Goal: Task Accomplishment & Management: Use online tool/utility

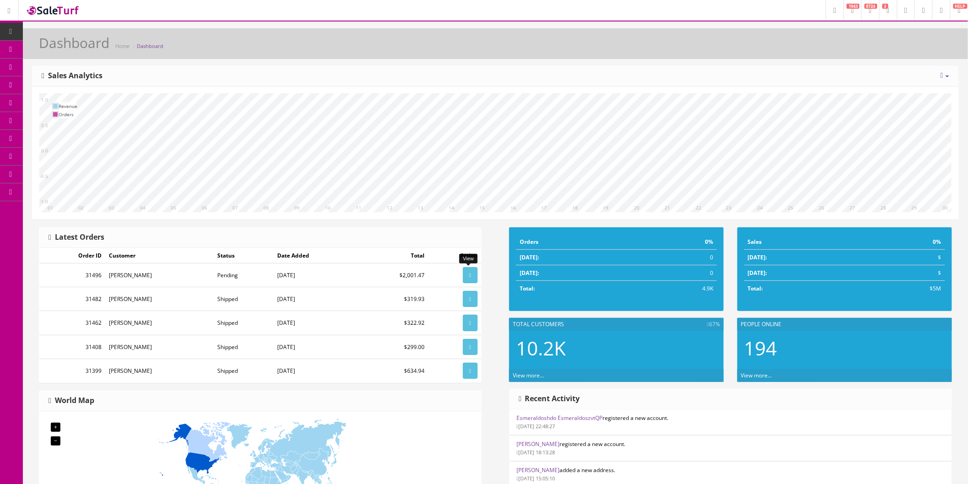
click at [469, 276] on icon at bounding box center [470, 275] width 2 height 5
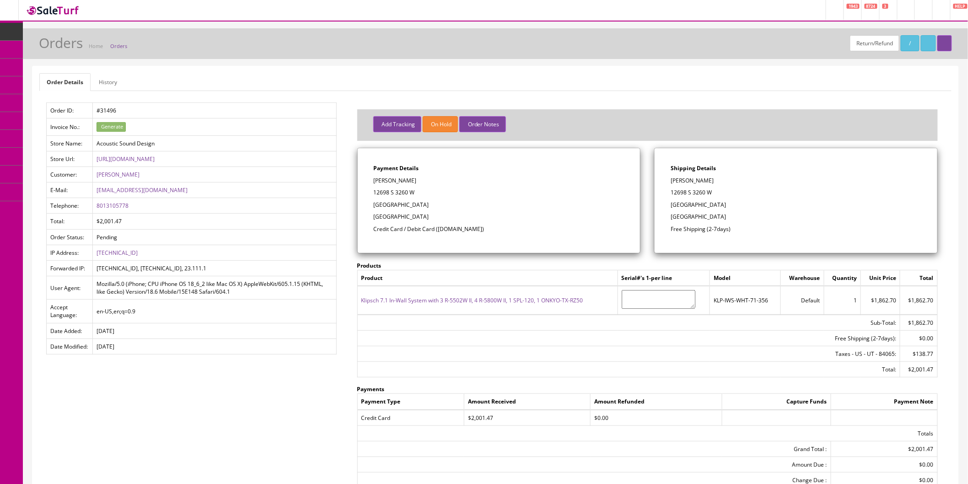
drag, startPoint x: 712, startPoint y: 181, endPoint x: 672, endPoint y: 182, distance: 39.8
click at [672, 182] on p "[PERSON_NAME]" at bounding box center [796, 181] width 251 height 8
copy p "[PERSON_NAME]"
drag, startPoint x: 693, startPoint y: 192, endPoint x: 671, endPoint y: 193, distance: 22.0
click at [671, 193] on p "12698 S 3260 W" at bounding box center [796, 192] width 251 height 8
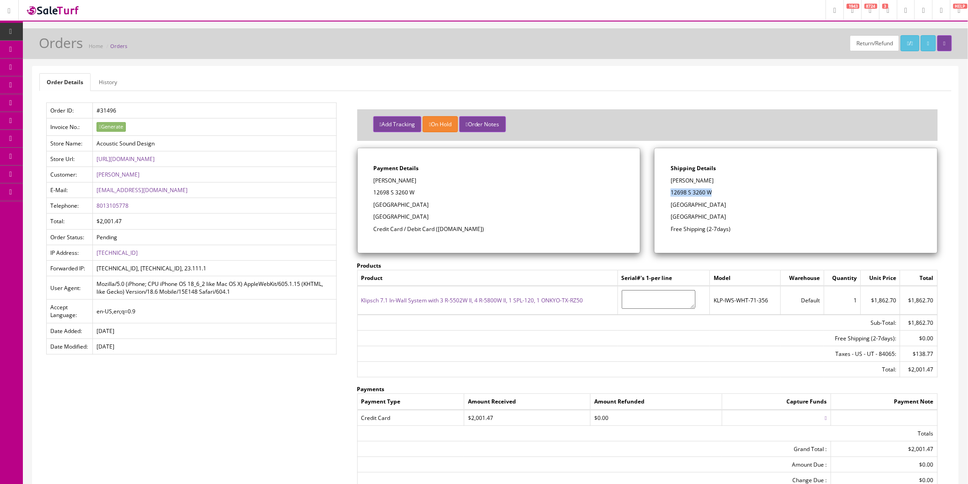
copy p "12698 S 3260 W"
drag, startPoint x: 725, startPoint y: 206, endPoint x: 704, endPoint y: 204, distance: 20.3
click at [704, 204] on p "[GEOGRAPHIC_DATA]" at bounding box center [796, 205] width 251 height 8
copy p "84065"
drag, startPoint x: 134, startPoint y: 208, endPoint x: 97, endPoint y: 208, distance: 37.1
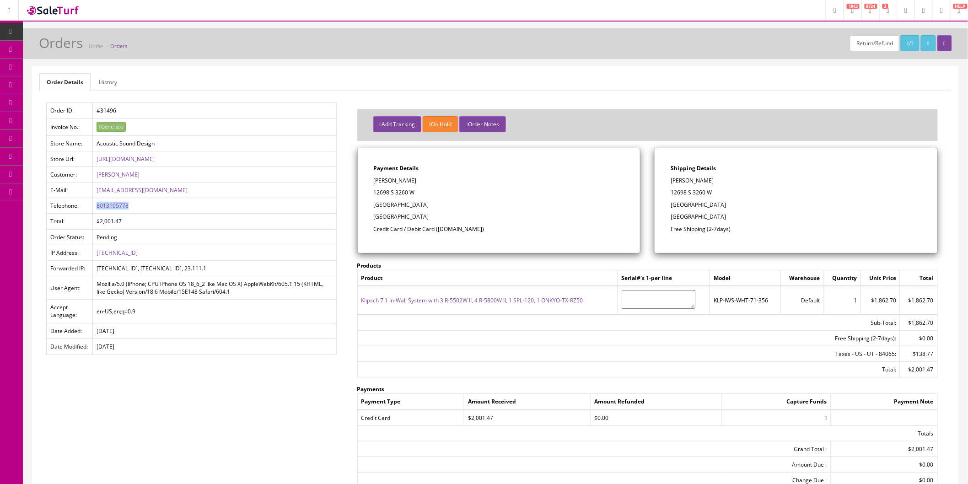
click at [97, 208] on td "8013105778" at bounding box center [214, 206] width 244 height 16
copy link "8013105778"
drag, startPoint x: 152, startPoint y: 193, endPoint x: 97, endPoint y: 191, distance: 55.8
click at [97, 191] on td "[EMAIL_ADDRESS][DOMAIN_NAME]" at bounding box center [214, 191] width 244 height 16
copy link "[EMAIL_ADDRESS][DOMAIN_NAME]"
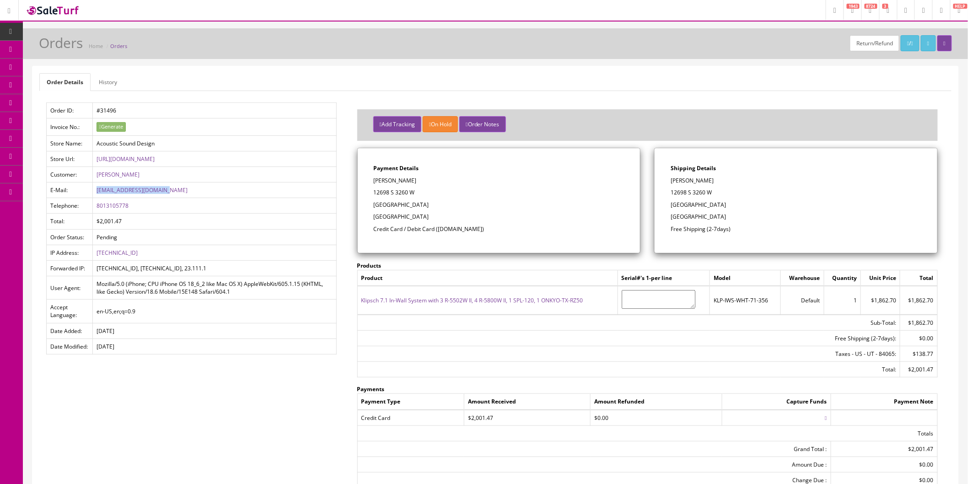
click at [393, 125] on button "Add Tracking" at bounding box center [397, 124] width 48 height 16
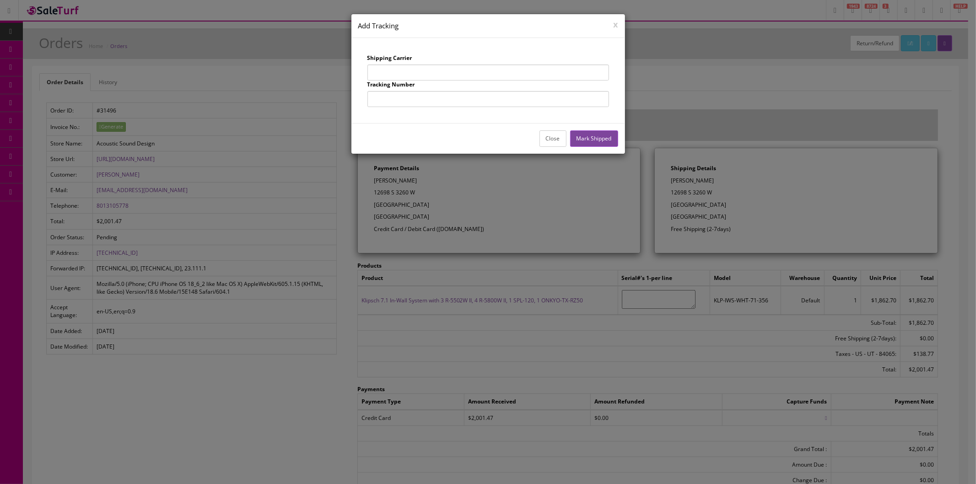
click at [413, 71] on input "text" at bounding box center [488, 72] width 242 height 16
type input "UPS"
click at [431, 102] on input "text" at bounding box center [488, 99] width 242 height 16
type input "1Z863E834255624433"
click at [566, 121] on div "Shipping Carrier UPS Tracking Number 1Z863E834255624433" at bounding box center [488, 80] width 274 height 85
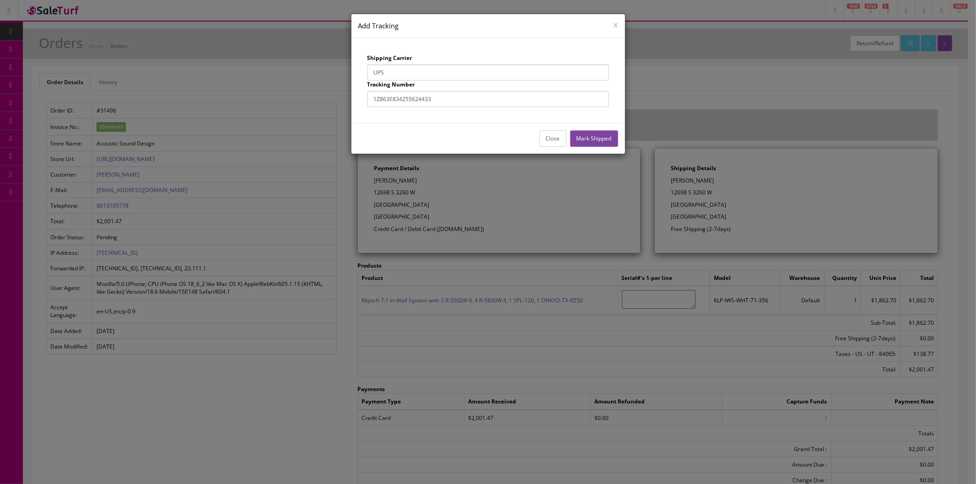
click at [585, 139] on button "Mark Shipped" at bounding box center [594, 138] width 48 height 16
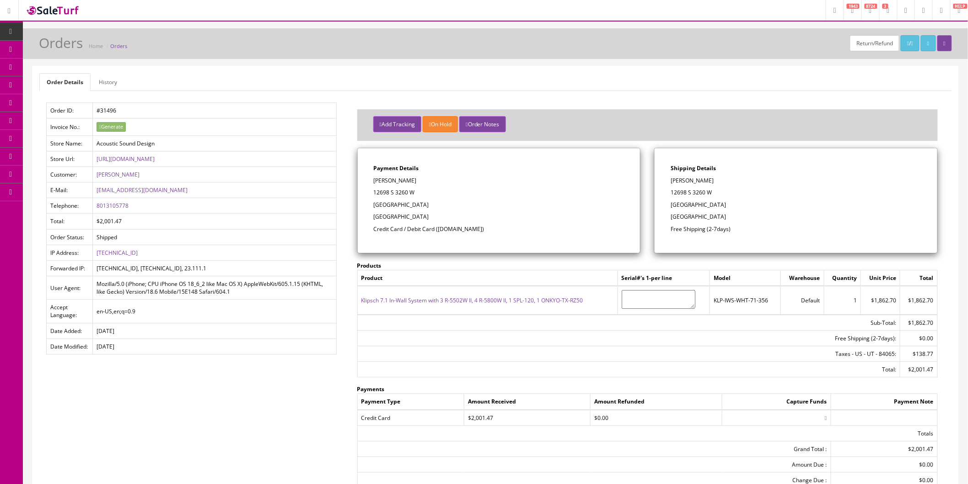
click at [404, 119] on button "Add Tracking" at bounding box center [397, 124] width 48 height 16
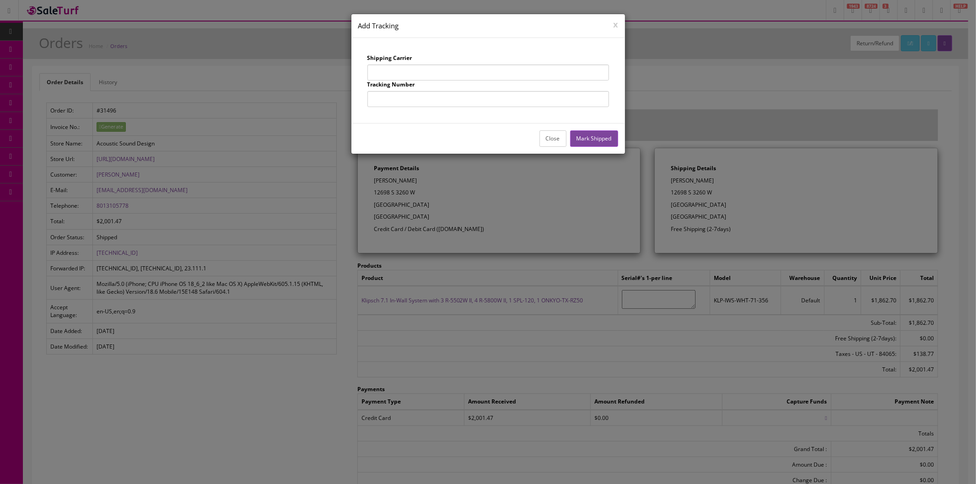
click at [412, 70] on input "text" at bounding box center [488, 72] width 242 height 16
type input "UPS"
click at [430, 101] on input "text" at bounding box center [488, 99] width 242 height 16
type input "1Z863E834257090846"
click at [599, 141] on button "Mark Shipped" at bounding box center [594, 138] width 48 height 16
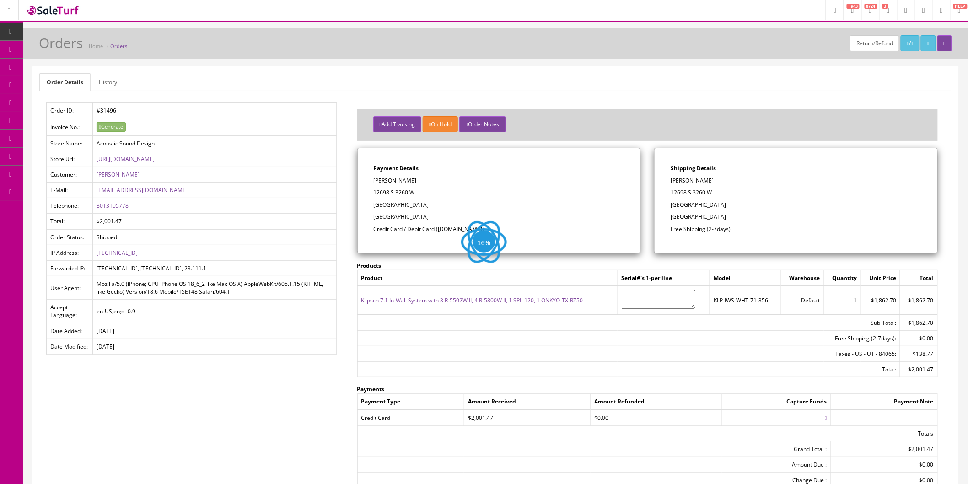
click at [405, 124] on button "Add Tracking" at bounding box center [397, 124] width 48 height 16
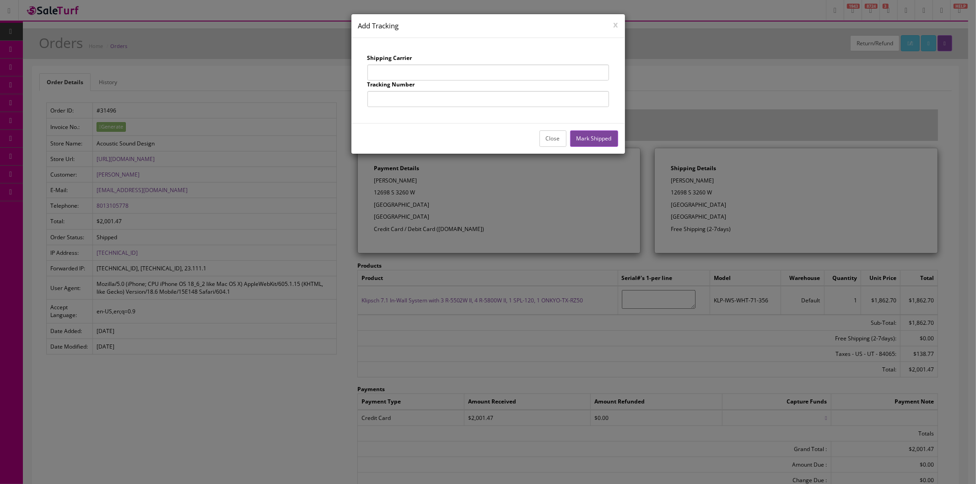
drag, startPoint x: 419, startPoint y: 75, endPoint x: 421, endPoint y: 80, distance: 5.4
click at [419, 75] on input "text" at bounding box center [488, 72] width 242 height 16
type input "UPS"
click at [429, 102] on input "text" at bounding box center [488, 99] width 242 height 16
type input "1Z863E834256541851"
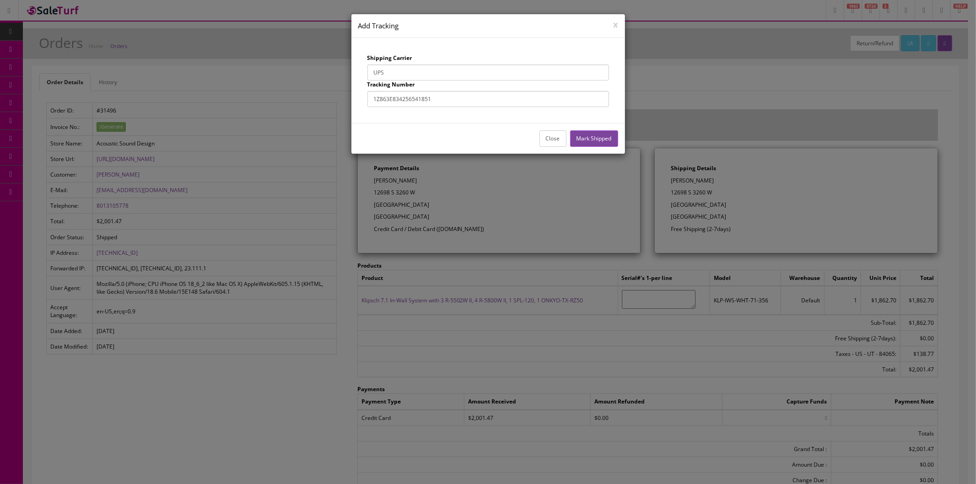
click at [590, 136] on button "Mark Shipped" at bounding box center [594, 138] width 48 height 16
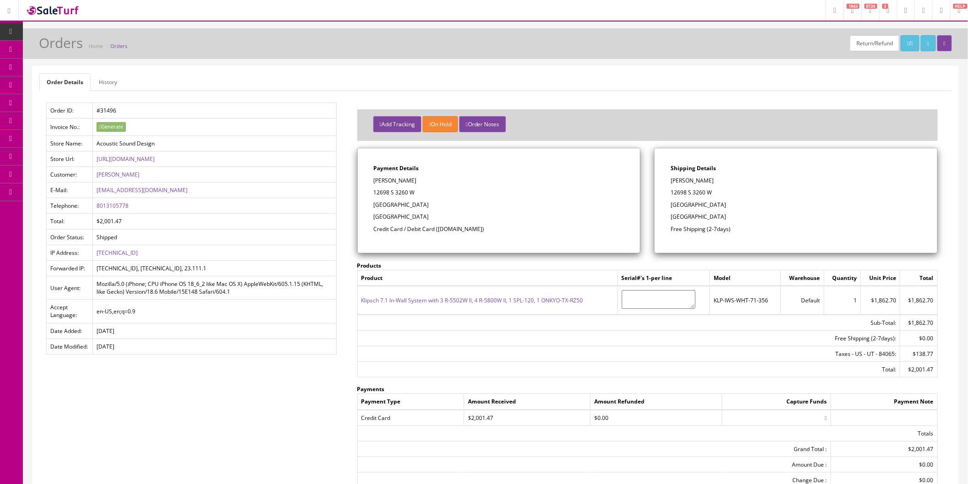
click at [390, 121] on button "Add Tracking" at bounding box center [397, 124] width 48 height 16
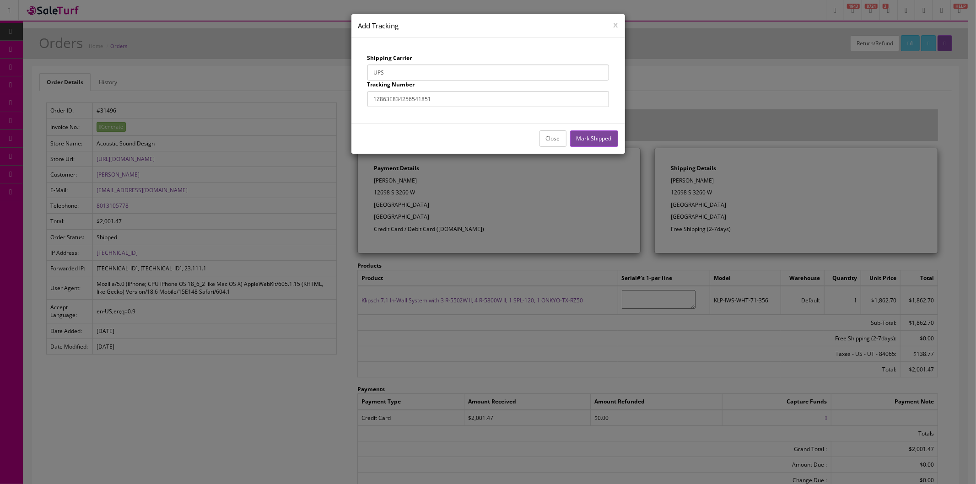
click at [404, 71] on input "UPS" at bounding box center [488, 72] width 242 height 16
click at [672, 97] on div at bounding box center [488, 242] width 976 height 484
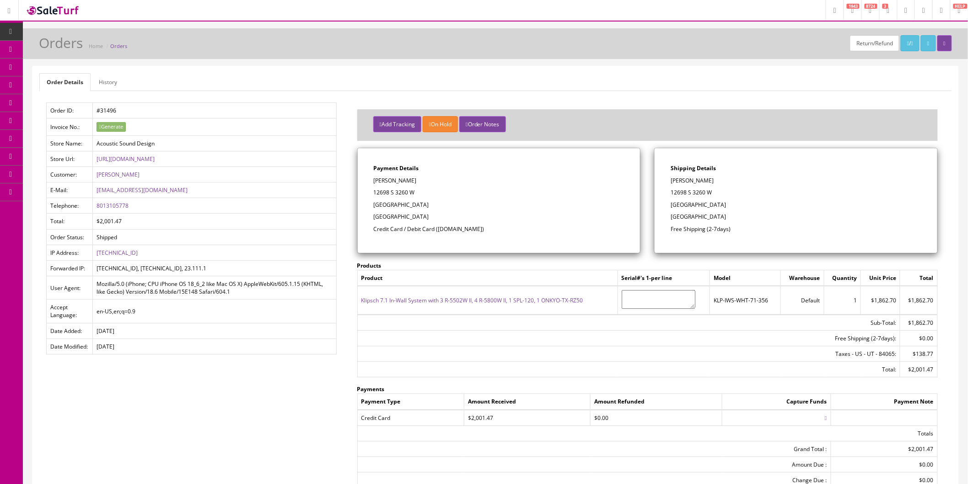
click at [397, 124] on button "Add Tracking" at bounding box center [397, 124] width 48 height 16
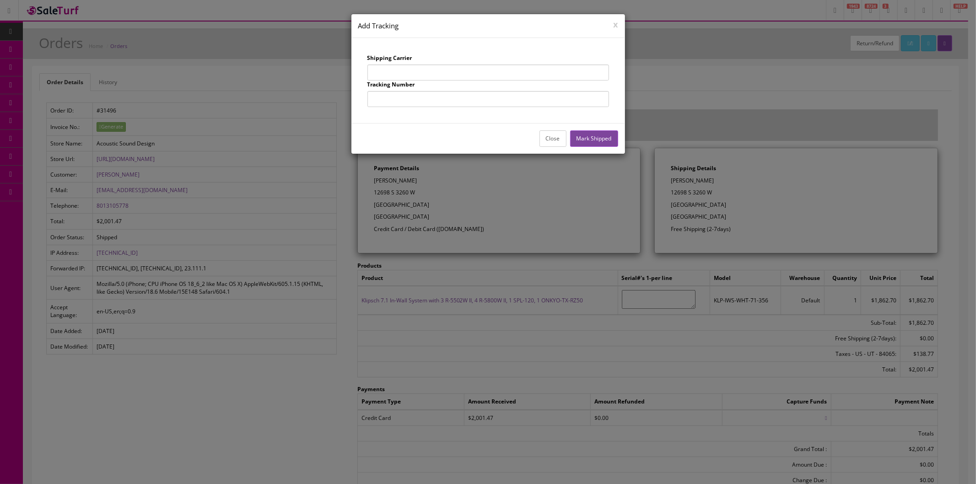
click at [428, 77] on input "text" at bounding box center [488, 72] width 242 height 16
type input "UPS"
click at [432, 101] on input "text" at bounding box center [488, 99] width 242 height 16
type input "1Z863E834256053469"
click at [602, 145] on button "Mark Shipped" at bounding box center [594, 138] width 48 height 16
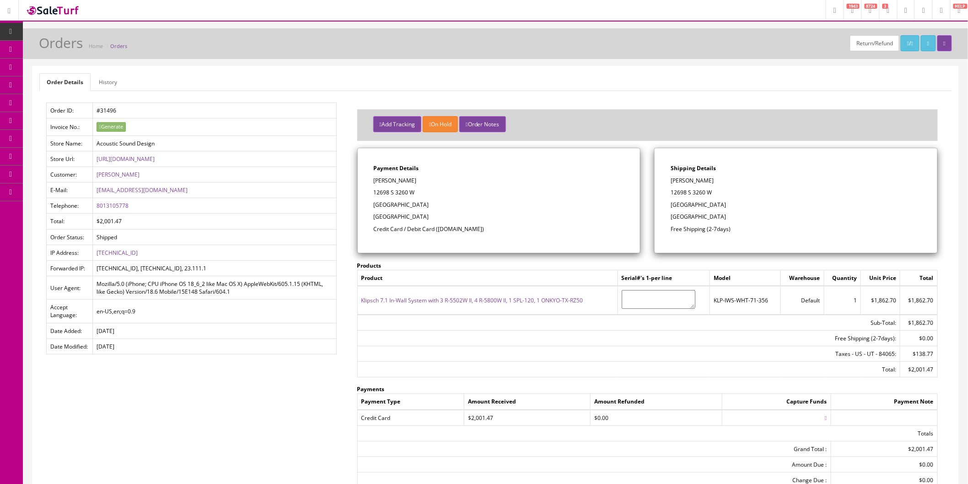
click at [51, 104] on icon at bounding box center [48, 102] width 10 height 7
